Goal: Transaction & Acquisition: Purchase product/service

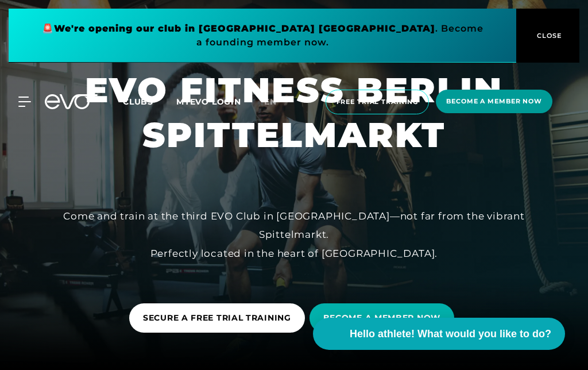
click at [487, 100] on font "Become a member now" at bounding box center [494, 101] width 96 height 8
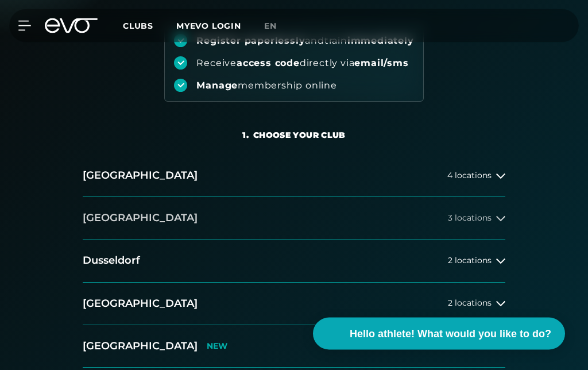
scroll to position [141, 0]
click at [476, 219] on font "locations" at bounding box center [472, 217] width 37 height 10
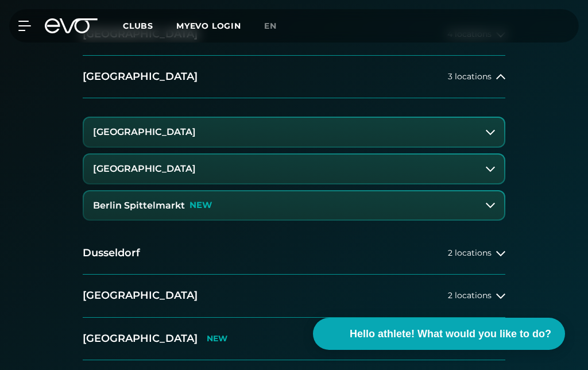
scroll to position [278, 0]
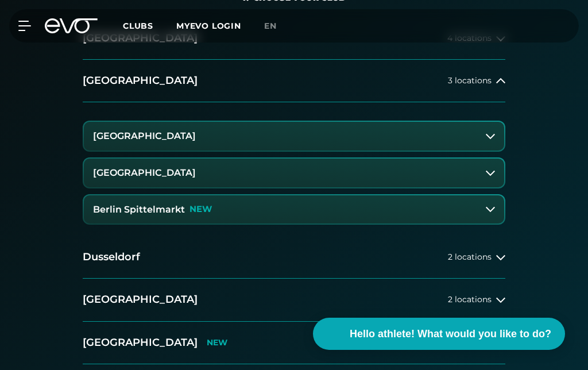
click at [376, 135] on button "[GEOGRAPHIC_DATA]" at bounding box center [294, 136] width 420 height 29
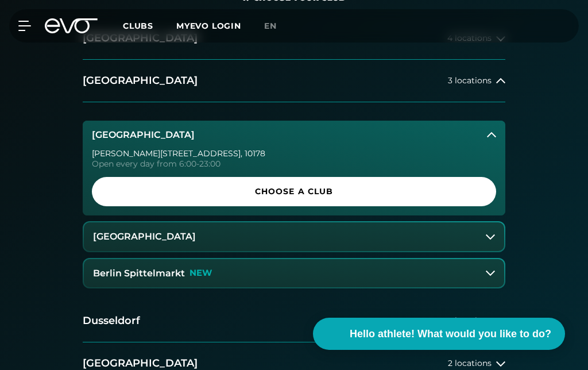
click at [484, 238] on button "Berlin Rosenthaler Platz" at bounding box center [294, 236] width 420 height 29
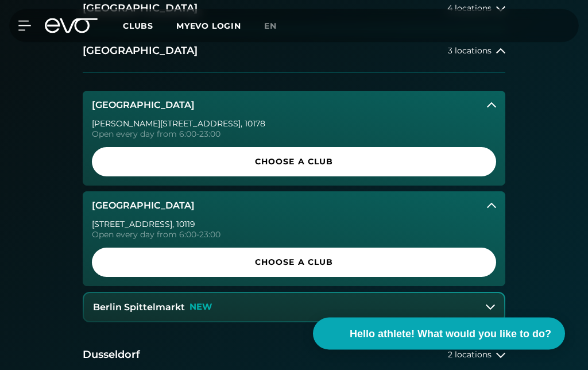
click at [486, 306] on icon at bounding box center [489, 306] width 9 height 9
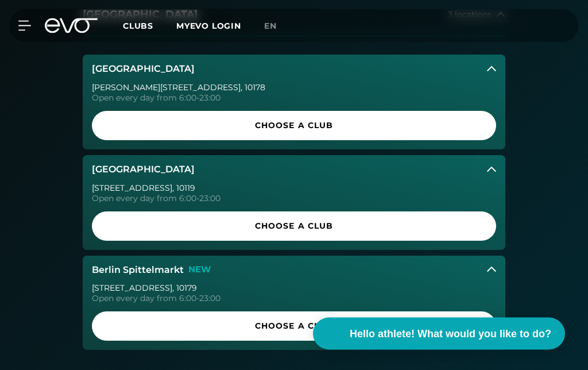
scroll to position [344, 0]
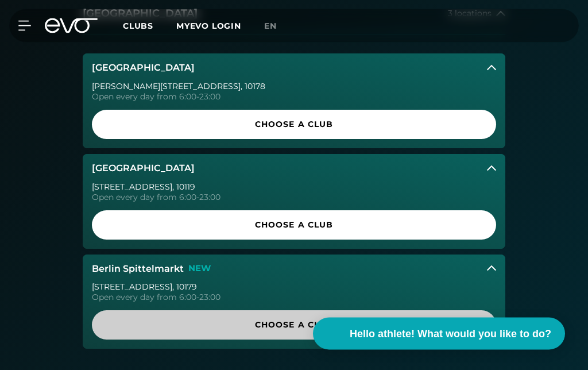
click at [450, 324] on span "Choose a club" at bounding box center [294, 325] width 376 height 12
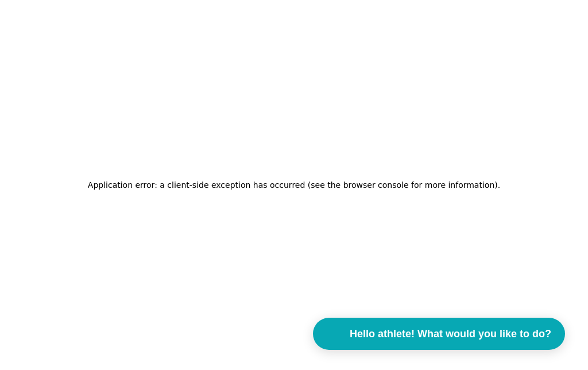
scroll to position [46, 0]
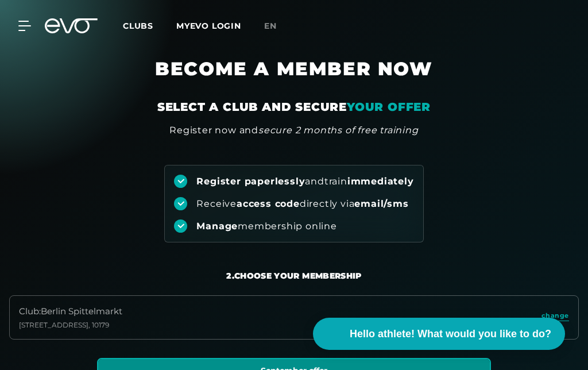
click at [142, 24] on font "Clubs" at bounding box center [138, 26] width 30 height 10
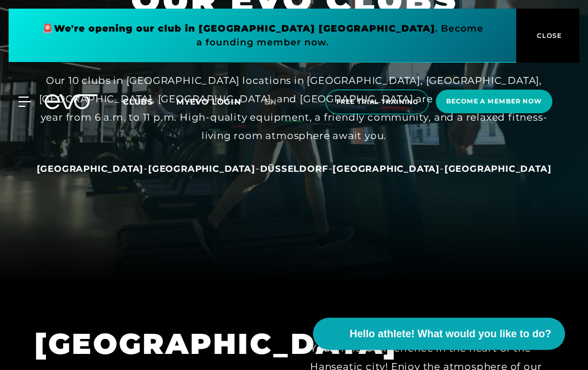
scroll to position [89, 0]
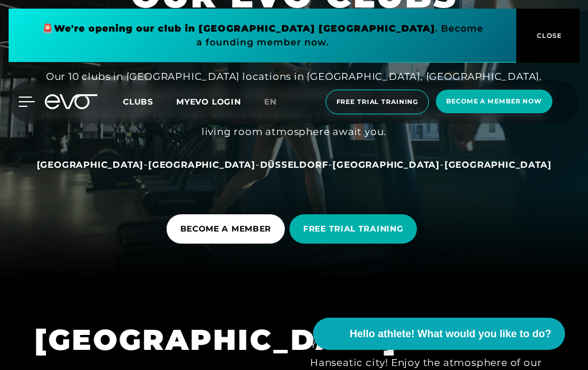
click at [26, 103] on icon at bounding box center [26, 101] width 17 height 10
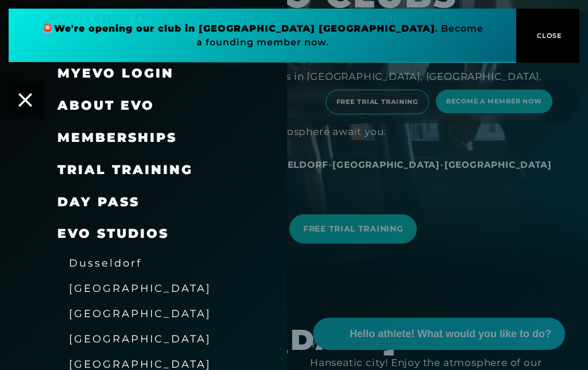
click at [111, 199] on font "DAY PASS" at bounding box center [98, 201] width 82 height 15
